Goal: Information Seeking & Learning: Learn about a topic

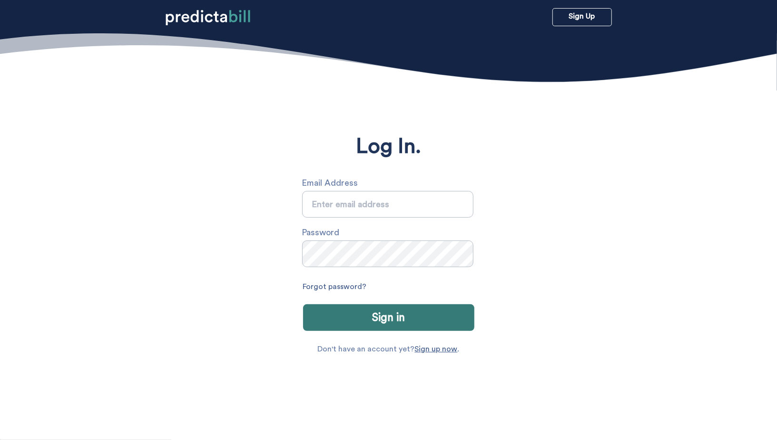
type input "[PERSON_NAME][EMAIL_ADDRESS][PERSON_NAME][DOMAIN_NAME]"
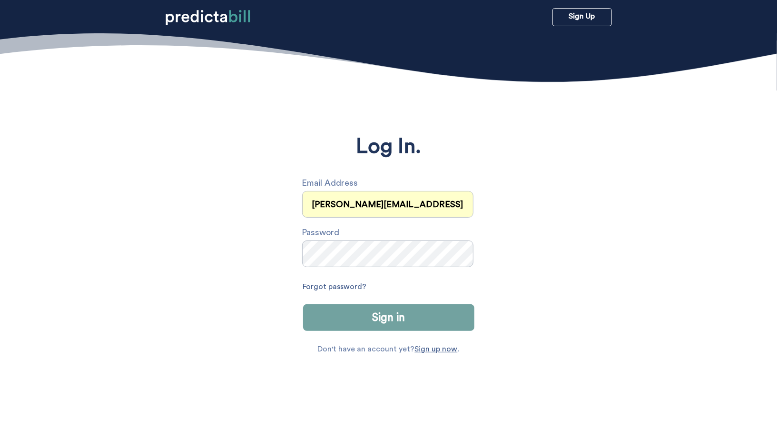
click at [410, 314] on button "Sign in" at bounding box center [388, 317] width 171 height 27
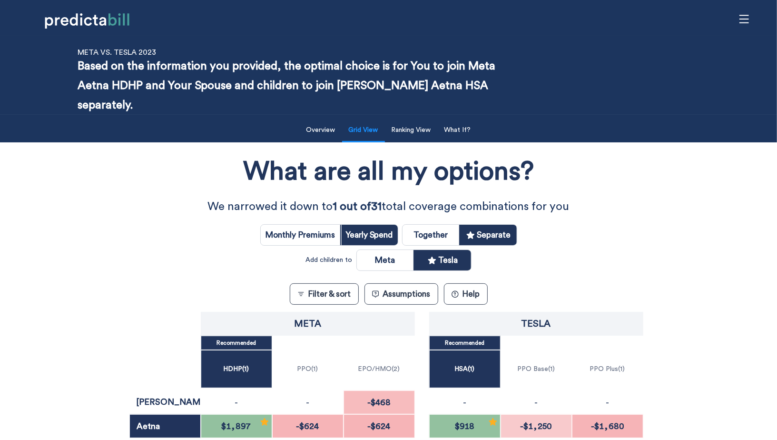
click at [435, 225] on input "radio" at bounding box center [431, 235] width 57 height 20
radio input "true"
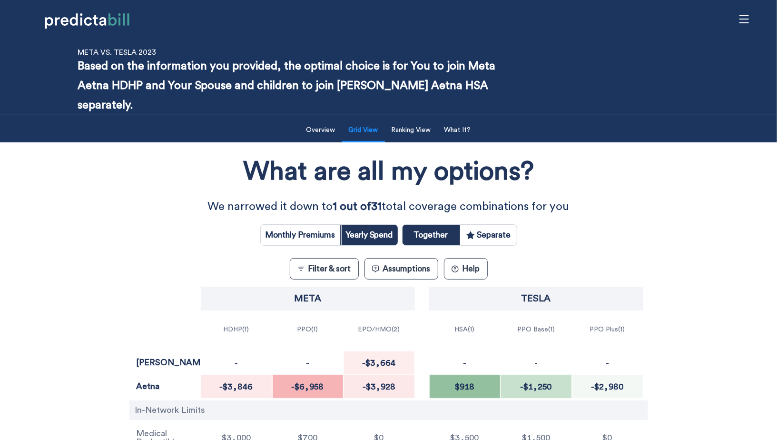
click at [502, 225] on input "radio" at bounding box center [488, 235] width 57 height 20
radio input "true"
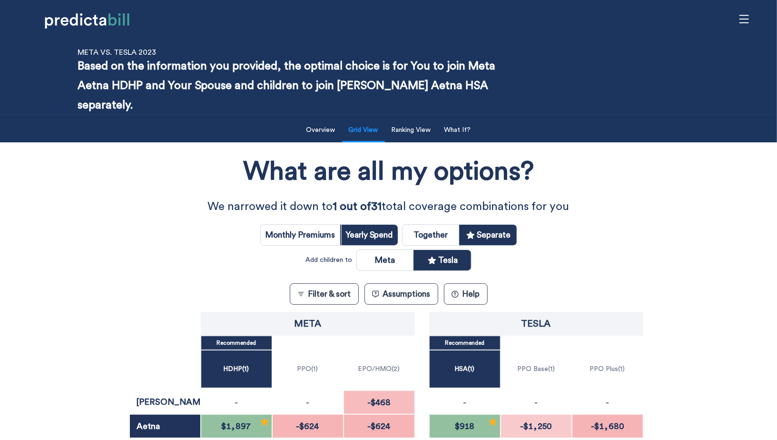
click at [393, 250] on input "radio" at bounding box center [385, 260] width 57 height 20
radio input "true"
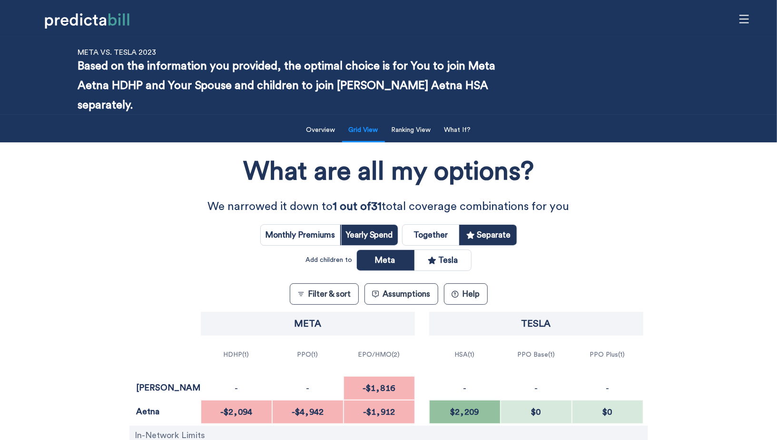
click at [448, 250] on input "radio" at bounding box center [443, 260] width 57 height 20
radio input "true"
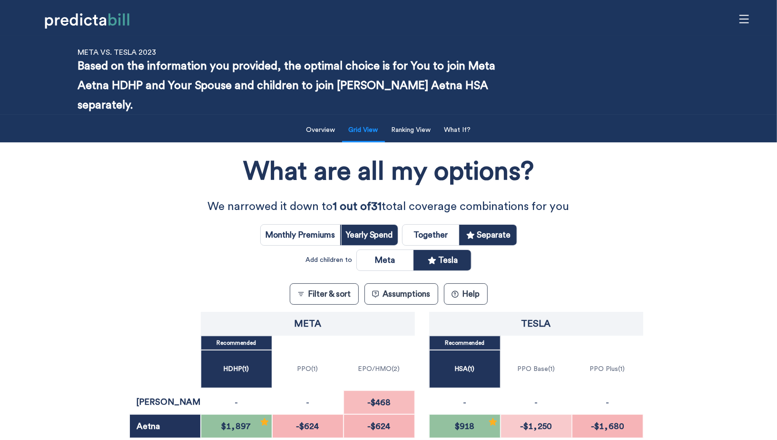
click at [375, 250] on input "radio" at bounding box center [385, 260] width 57 height 20
radio input "true"
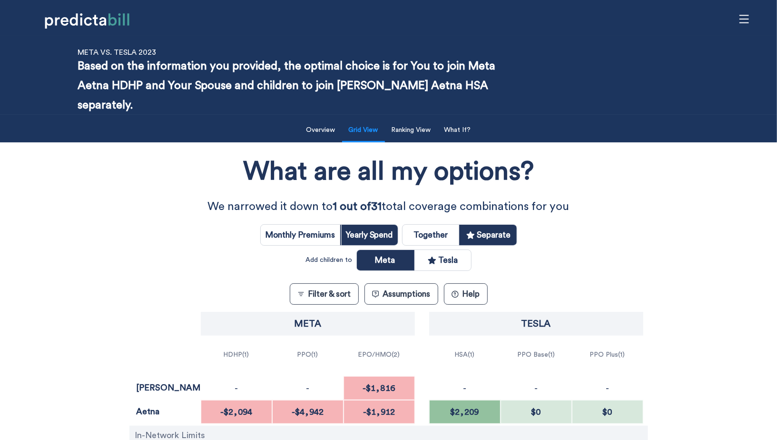
click at [423, 225] on input "radio" at bounding box center [431, 235] width 57 height 20
radio input "true"
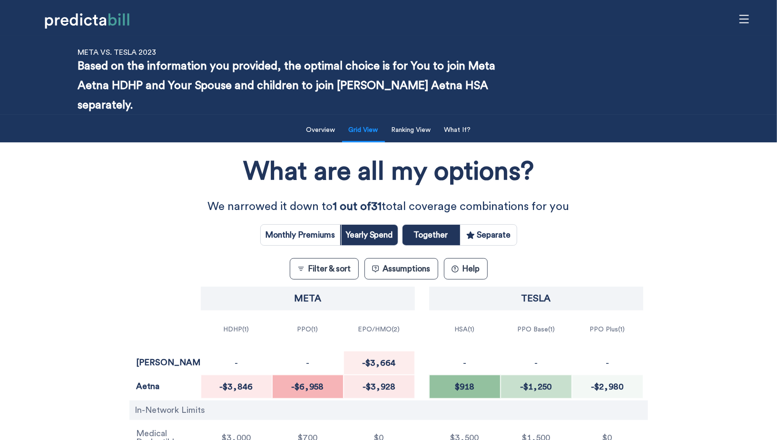
click at [507, 225] on input "radio" at bounding box center [488, 235] width 57 height 20
radio input "true"
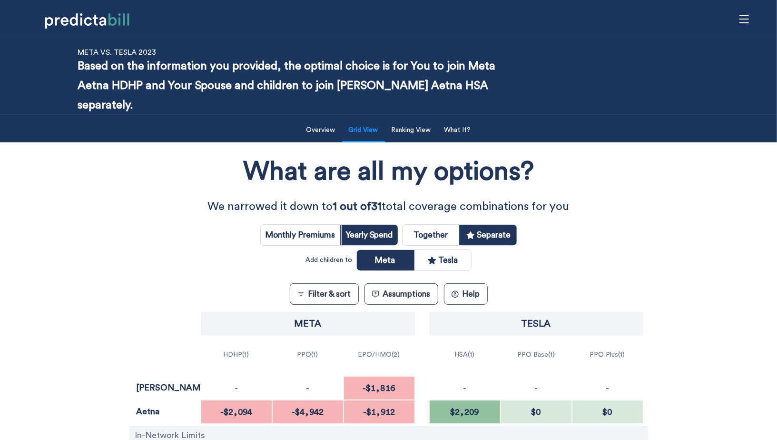
click at [446, 250] on input "radio" at bounding box center [443, 260] width 57 height 20
radio input "true"
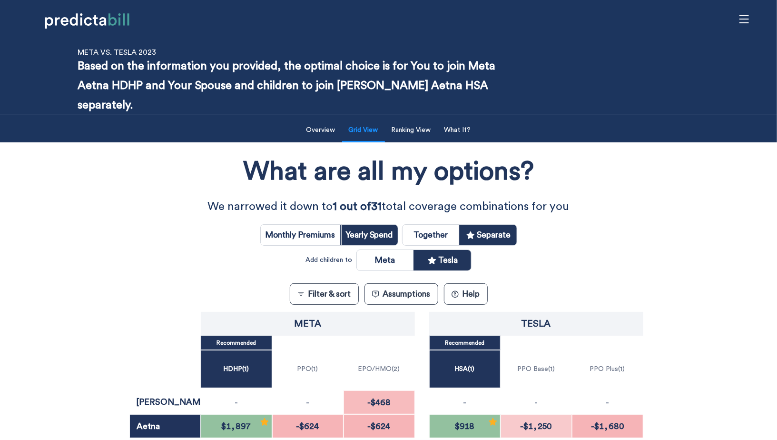
click at [386, 250] on input "radio" at bounding box center [385, 260] width 57 height 20
radio input "true"
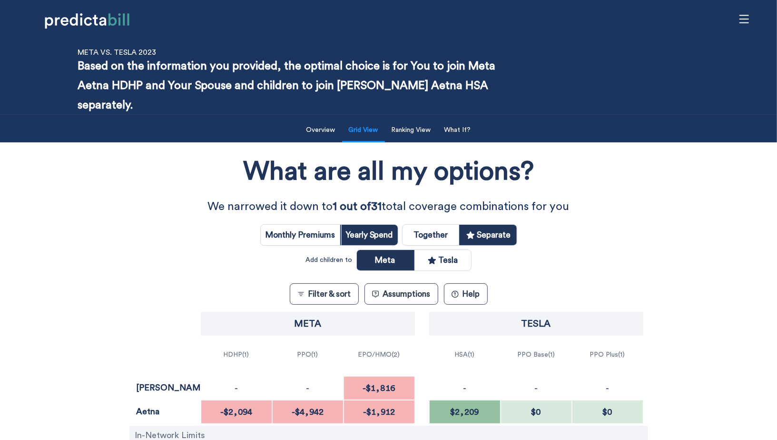
click at [298, 225] on input "radio" at bounding box center [301, 235] width 80 height 20
radio input "true"
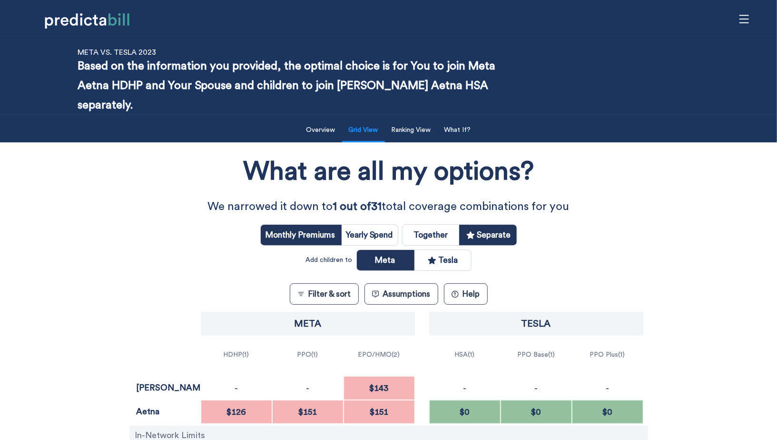
click at [345, 225] on input "radio" at bounding box center [369, 235] width 57 height 20
radio input "true"
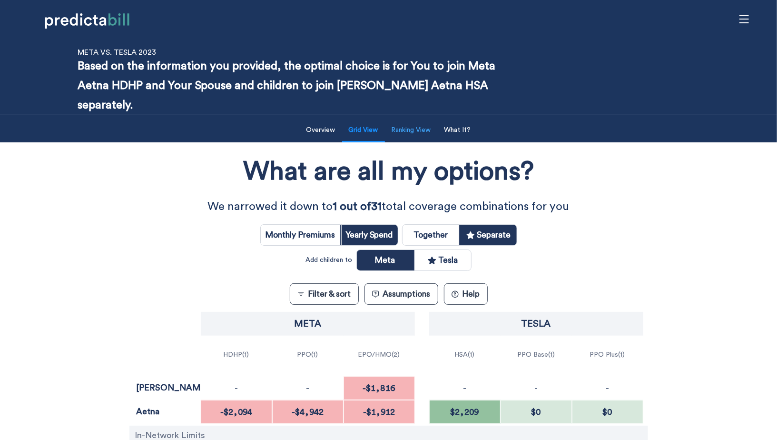
click at [406, 120] on button "Ranking View" at bounding box center [411, 130] width 51 height 20
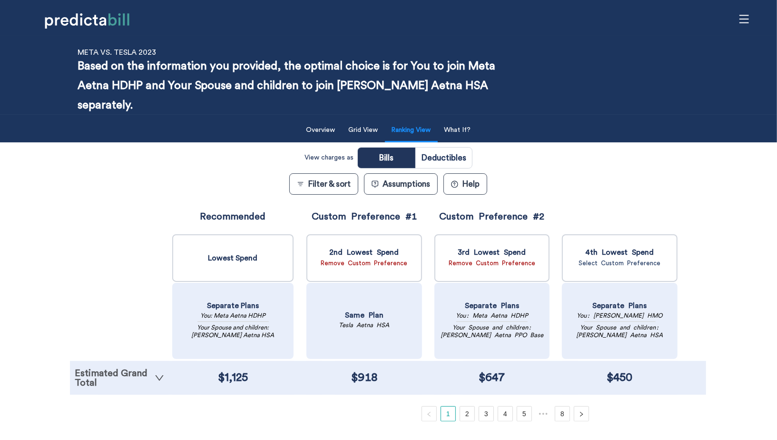
click at [131, 368] on link "Estimated Grand Total" at bounding box center [120, 377] width 90 height 19
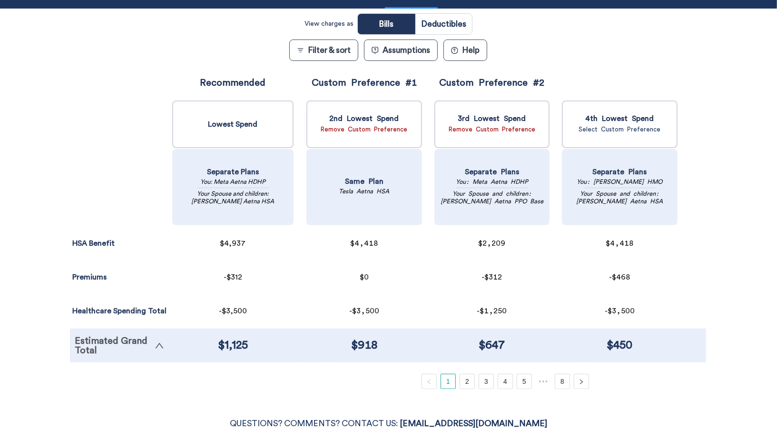
scroll to position [137, 0]
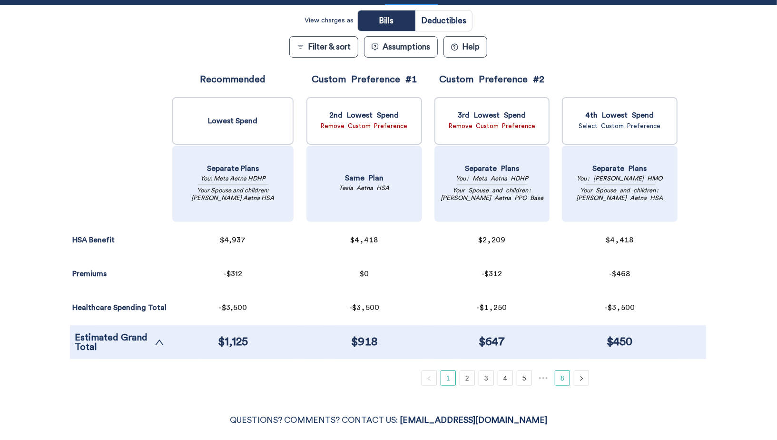
click at [570, 371] on link "8" at bounding box center [563, 378] width 14 height 14
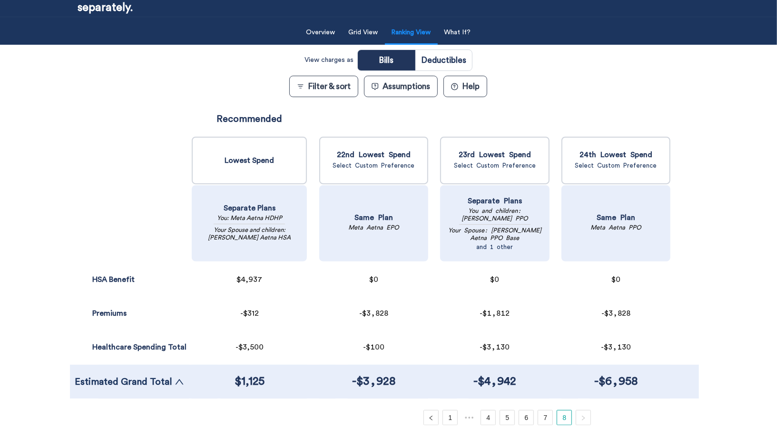
scroll to position [0, 0]
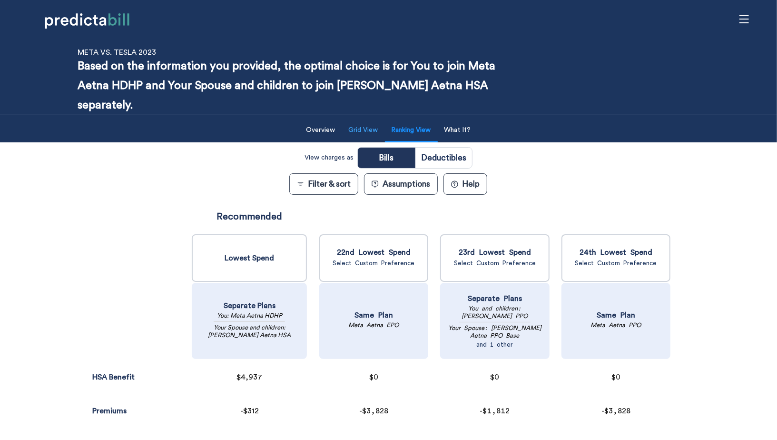
click at [367, 120] on button "Grid View" at bounding box center [363, 130] width 41 height 20
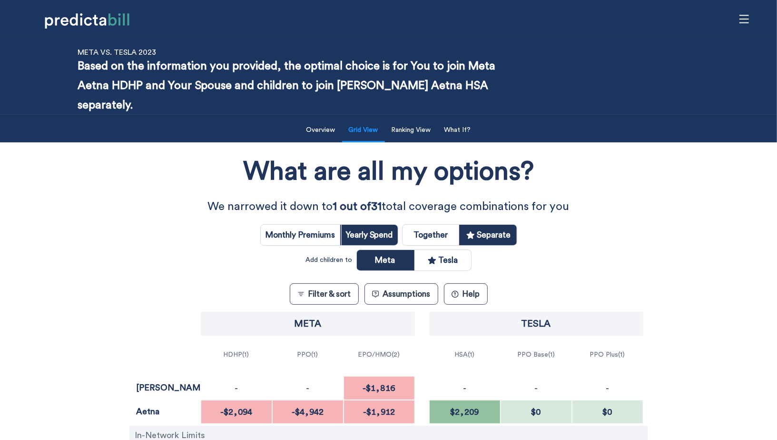
click at [564, 151] on div "What are all my options?" at bounding box center [388, 174] width 389 height 46
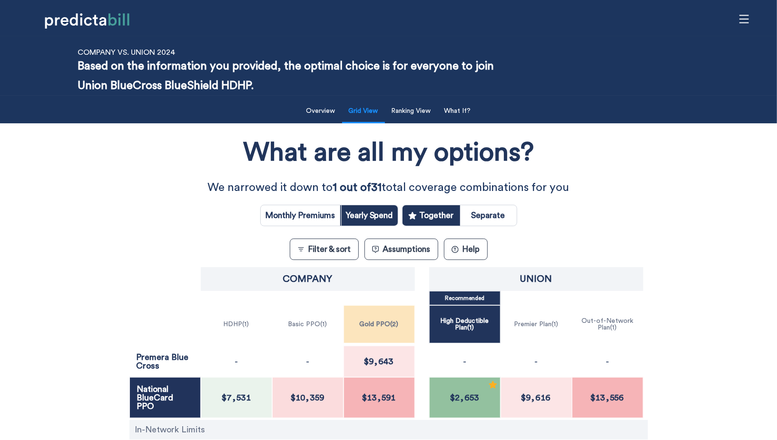
click at [501, 210] on input "radio" at bounding box center [488, 215] width 57 height 20
radio input "true"
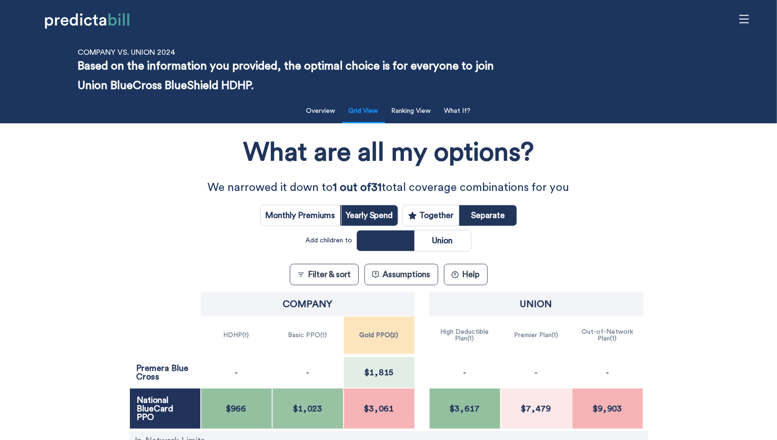
click at [438, 246] on input "radio" at bounding box center [443, 240] width 57 height 20
radio input "true"
click at [401, 245] on input "radio" at bounding box center [385, 240] width 57 height 20
radio input "true"
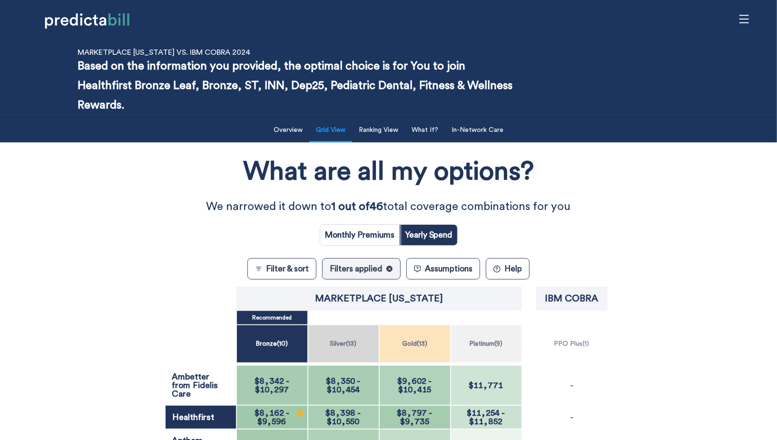
click at [355, 234] on input "radio" at bounding box center [360, 235] width 80 height 20
radio input "true"
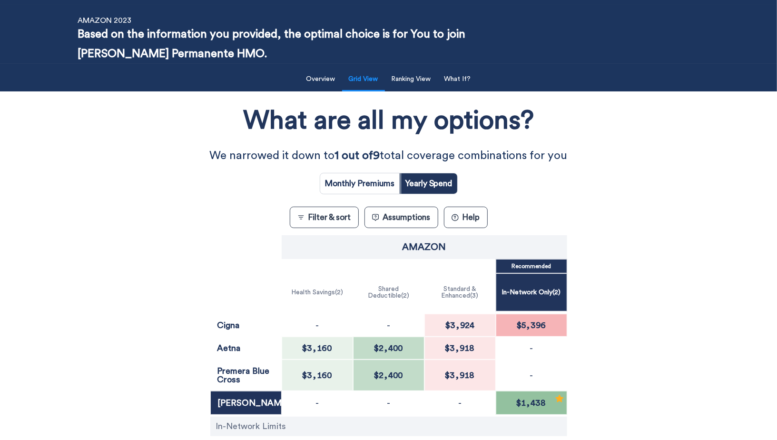
scroll to position [66, 0]
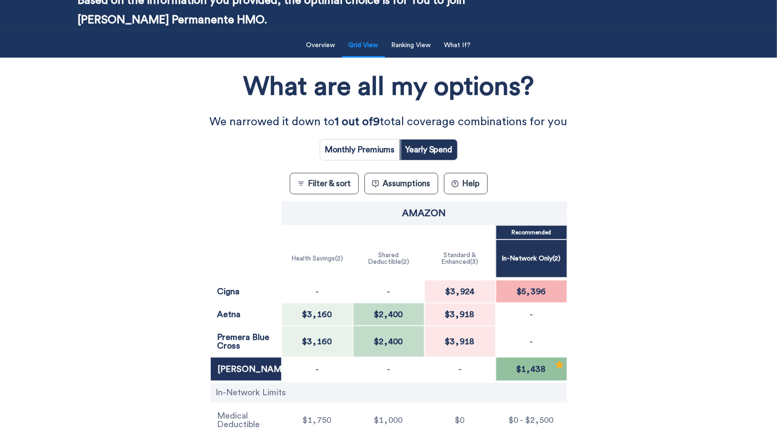
click at [375, 147] on input "radio" at bounding box center [360, 149] width 80 height 20
radio input "true"
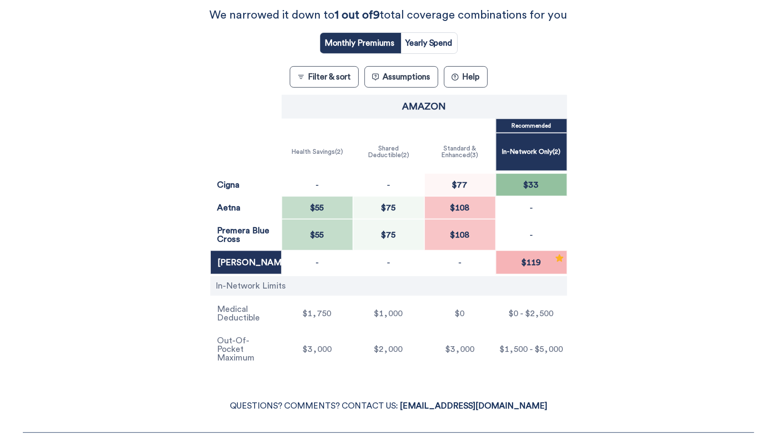
scroll to position [174, 0]
